Goal: Find specific page/section: Find specific page/section

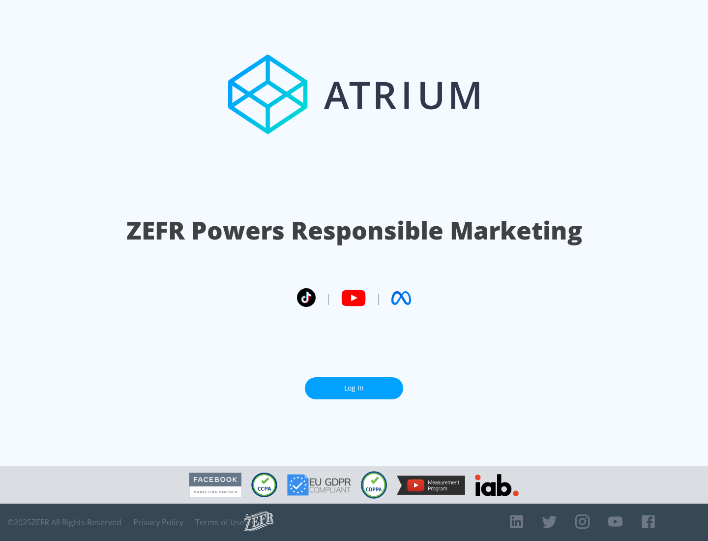
click at [354, 384] on link "Log In" at bounding box center [354, 388] width 98 height 22
